Goal: Navigation & Orientation: Find specific page/section

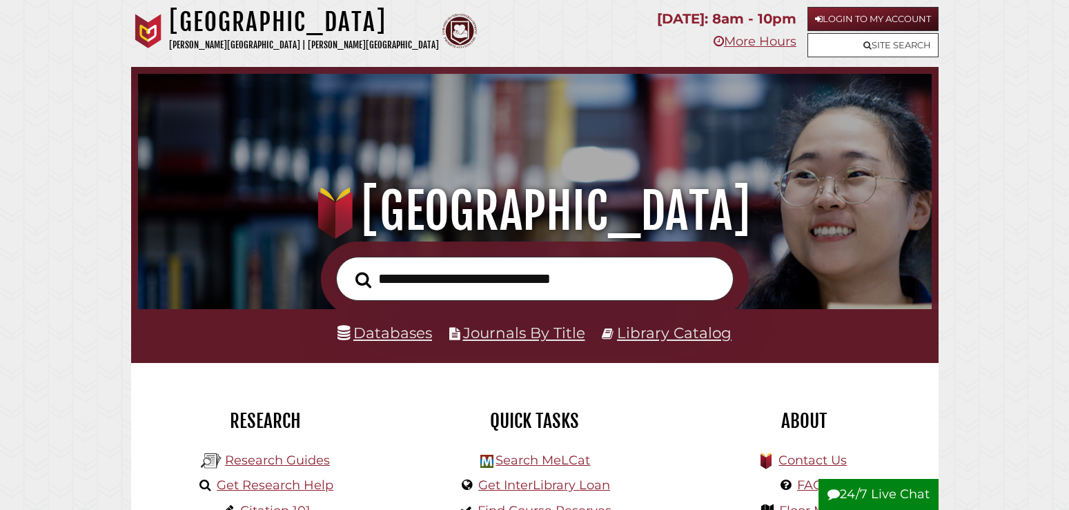
scroll to position [262, 787]
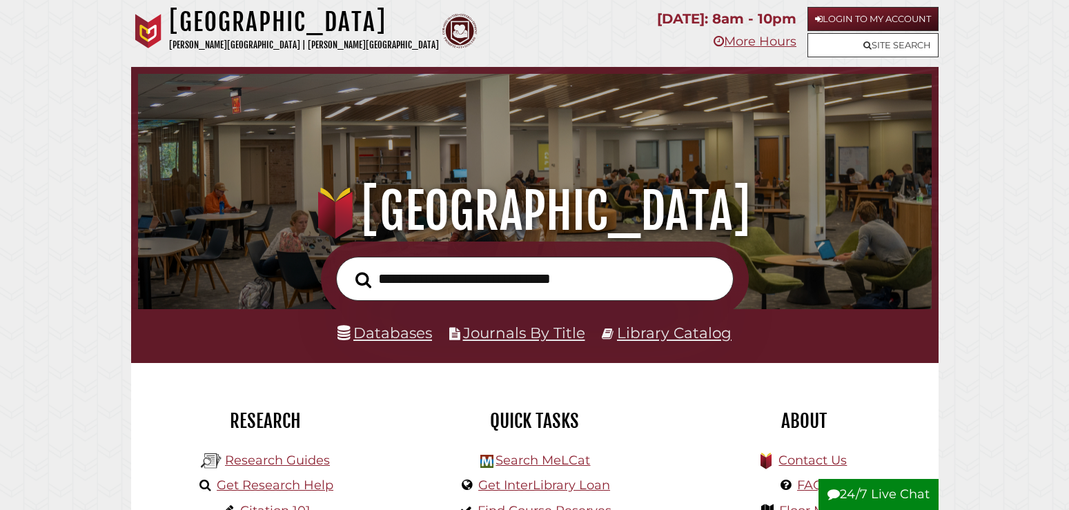
scroll to position [262, 787]
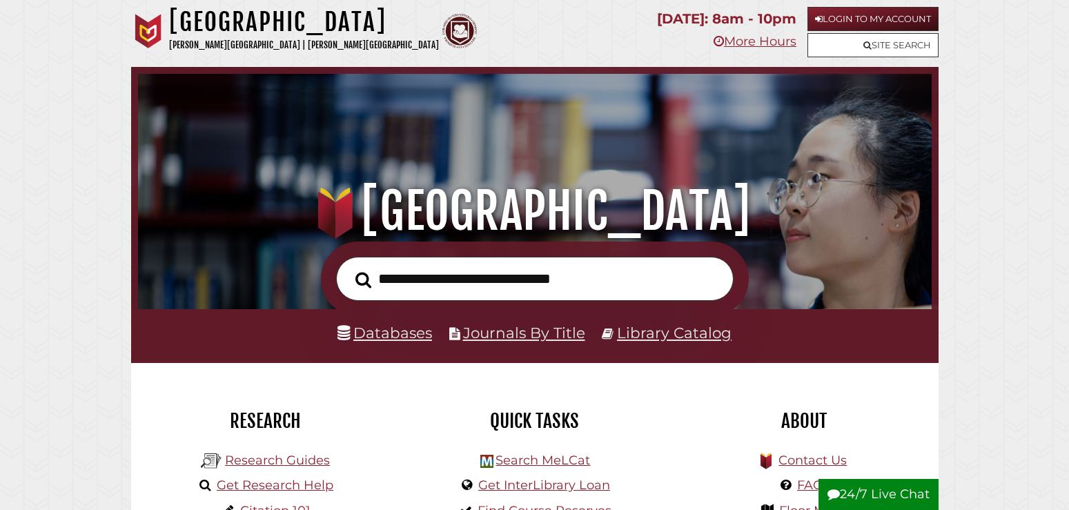
scroll to position [262, 787]
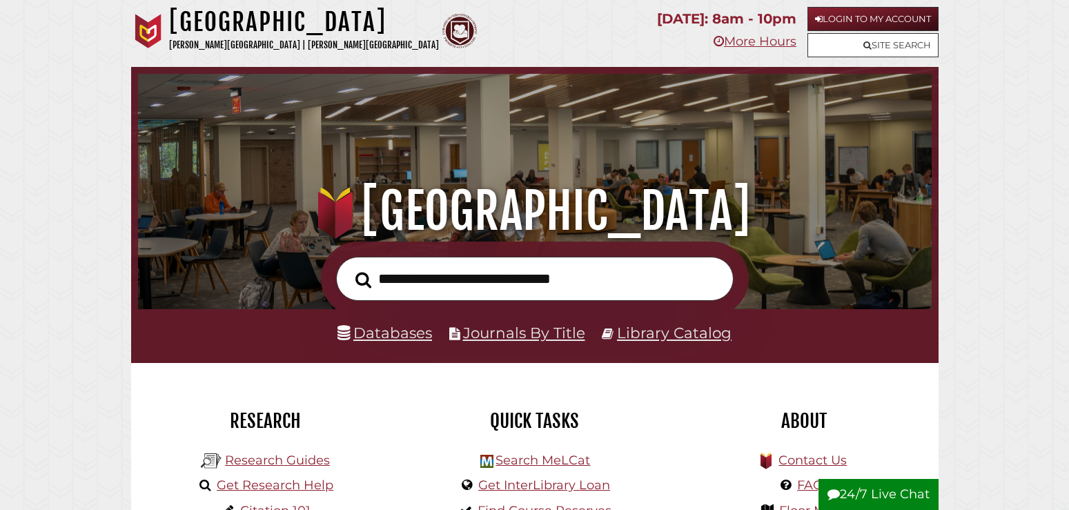
scroll to position [262, 787]
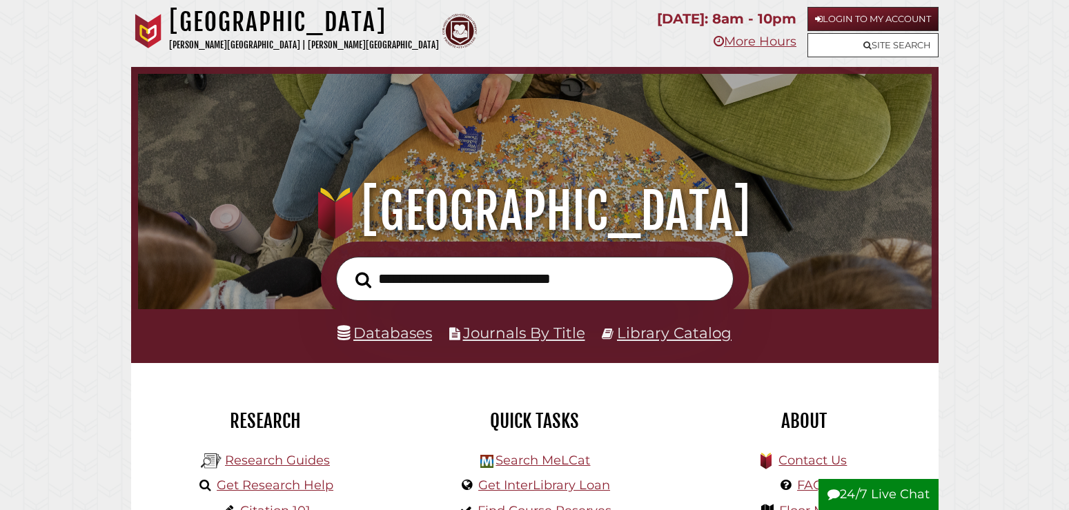
scroll to position [262, 787]
